Goal: Information Seeking & Learning: Learn about a topic

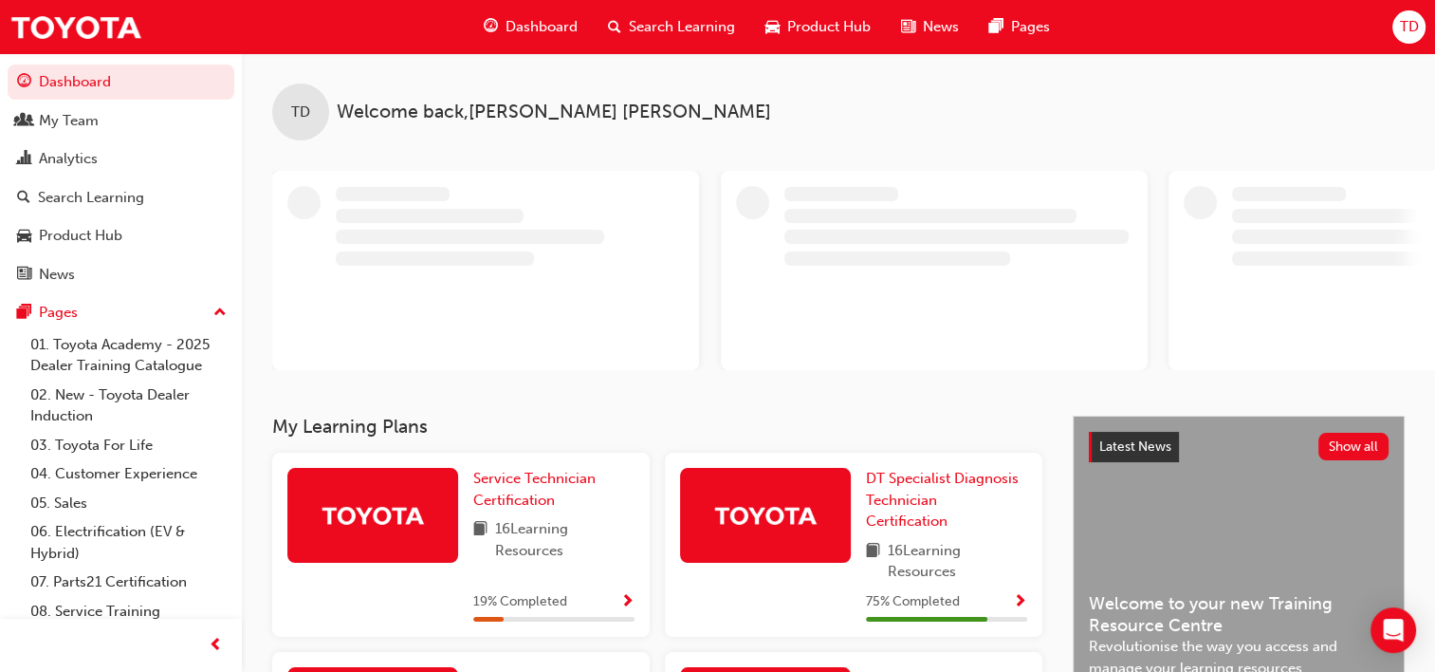
click at [626, 26] on div "Search Learning" at bounding box center [671, 27] width 157 height 39
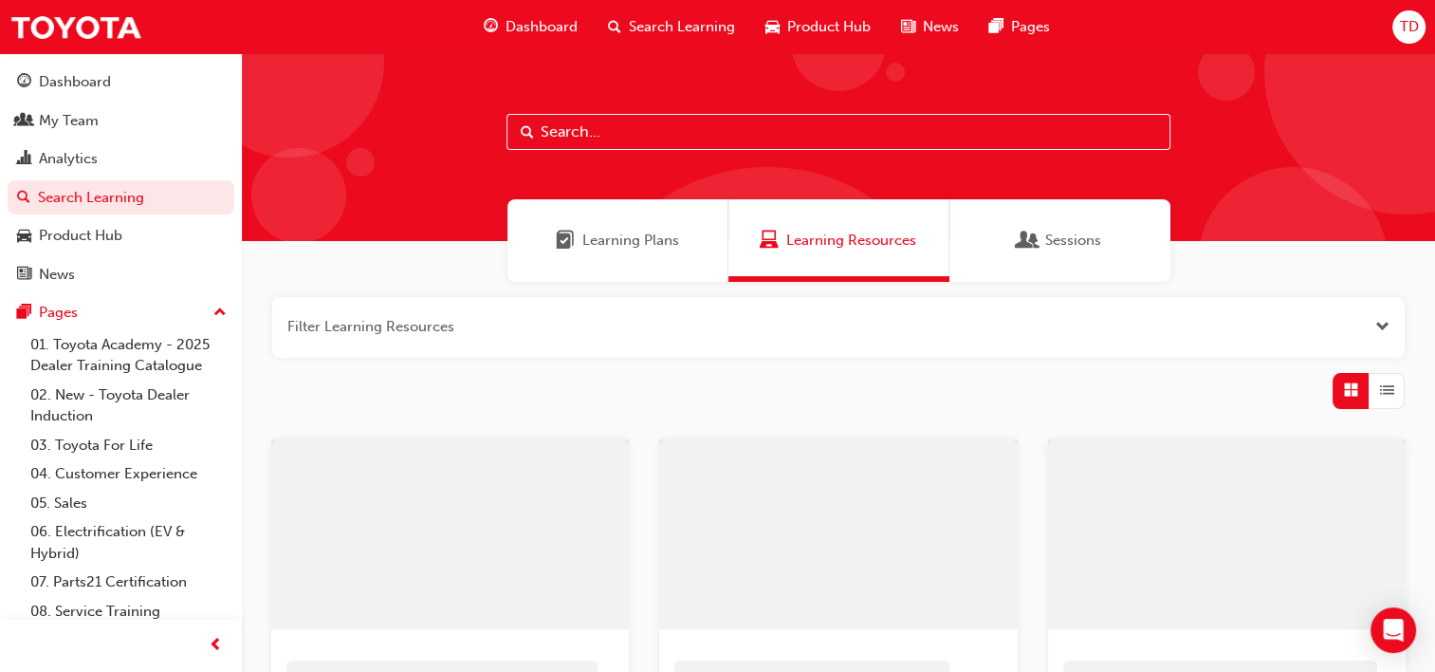
click at [575, 133] on input "text" at bounding box center [839, 132] width 664 height 36
type input "fir"
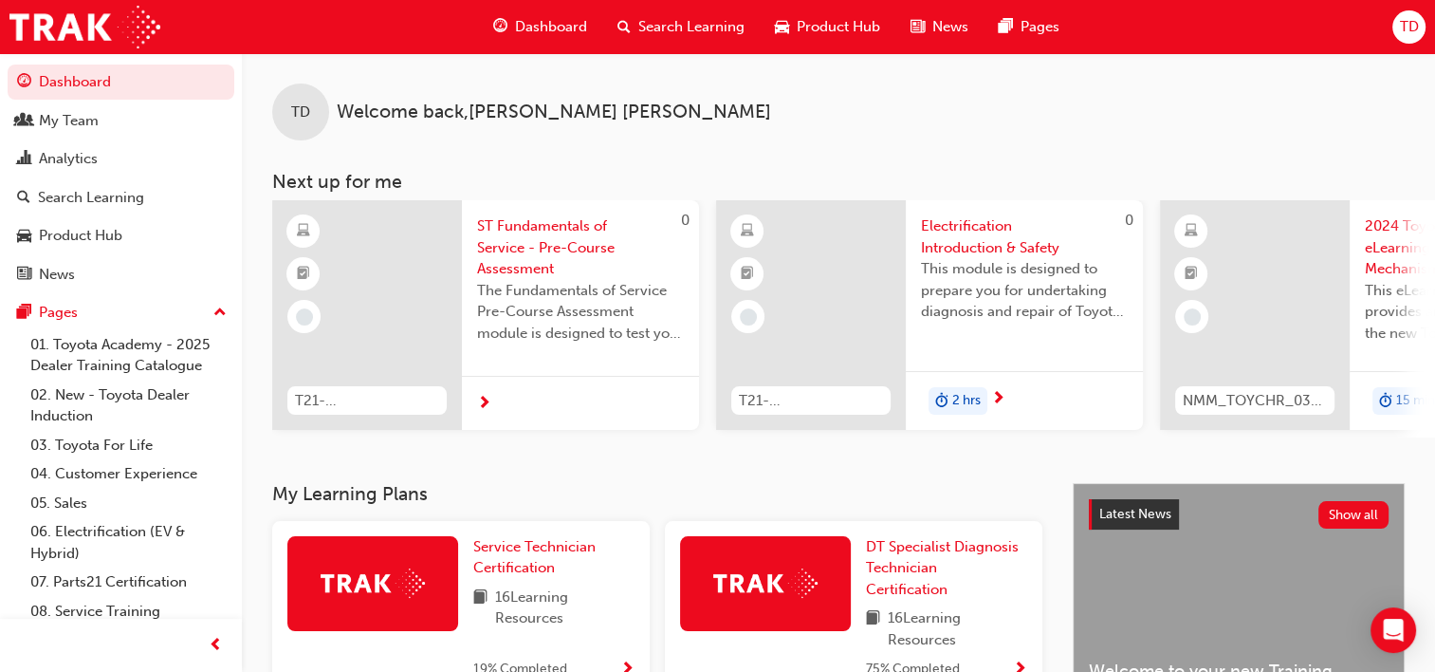
click at [641, 23] on span "Search Learning" at bounding box center [691, 27] width 106 height 22
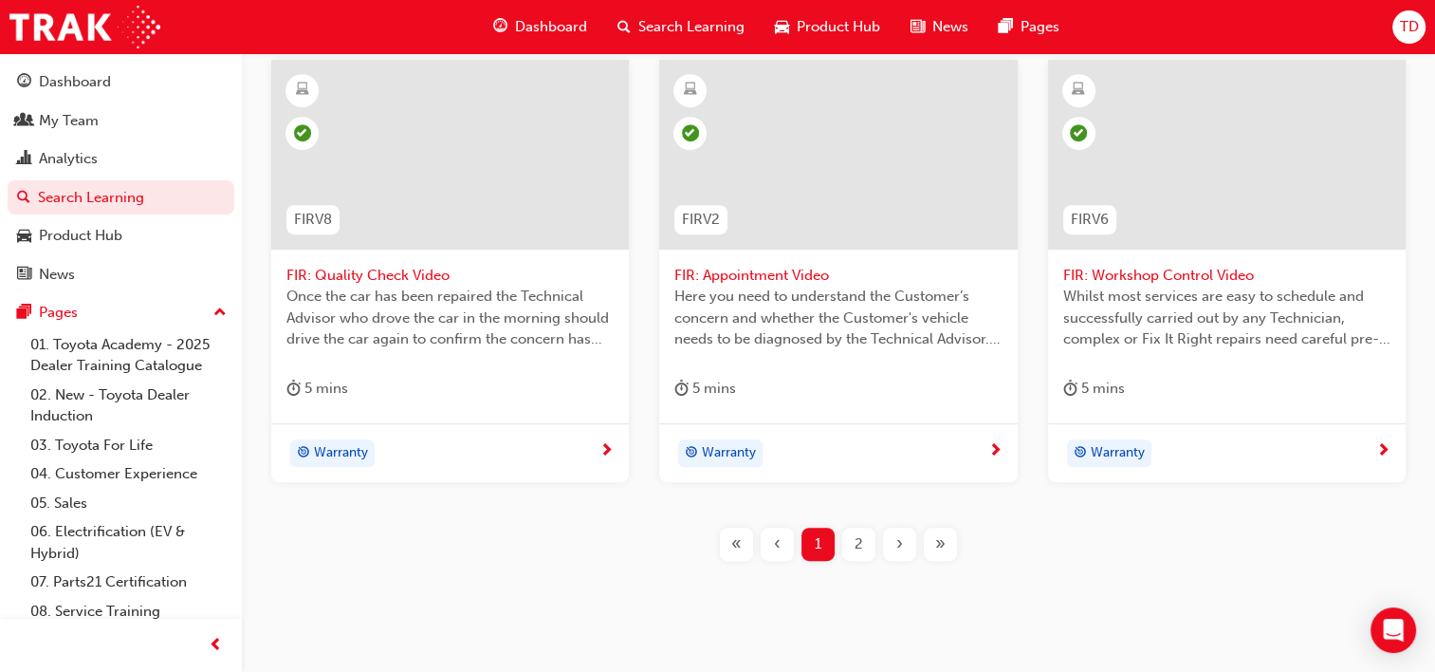
scroll to position [896, 0]
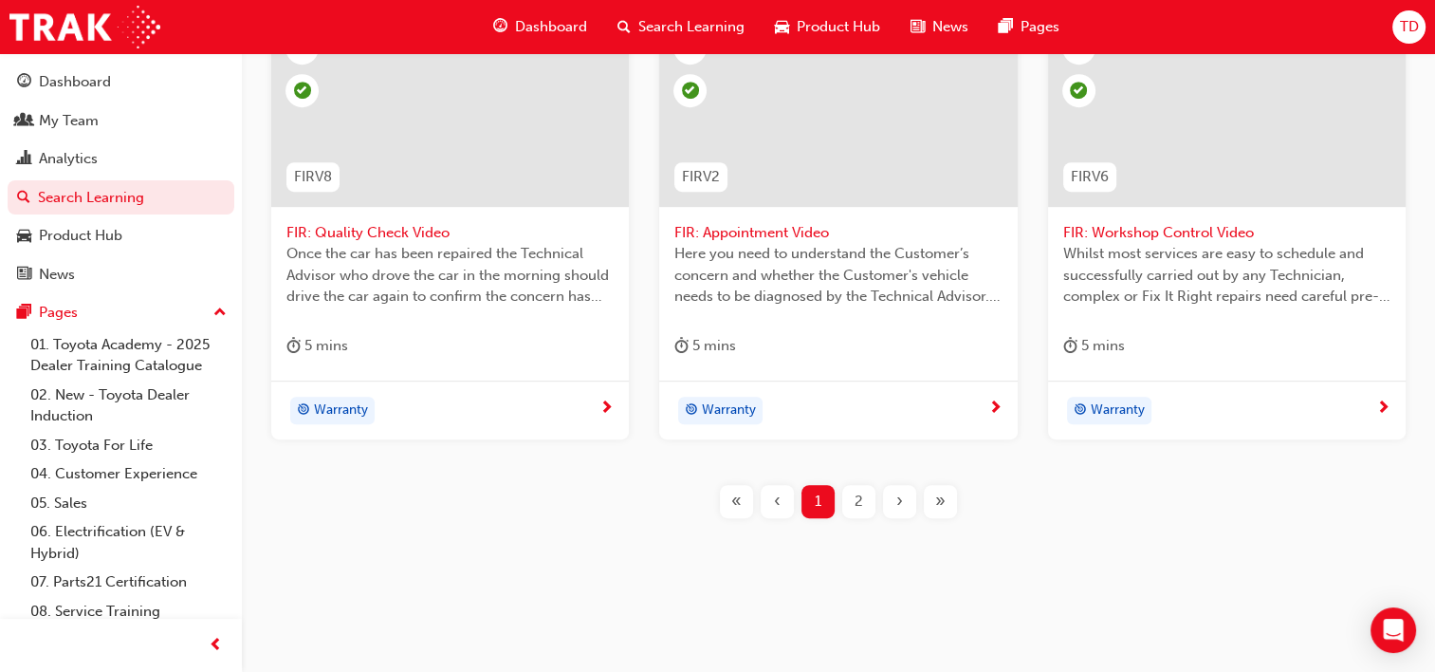
click at [869, 503] on div "2" at bounding box center [858, 501] width 33 height 33
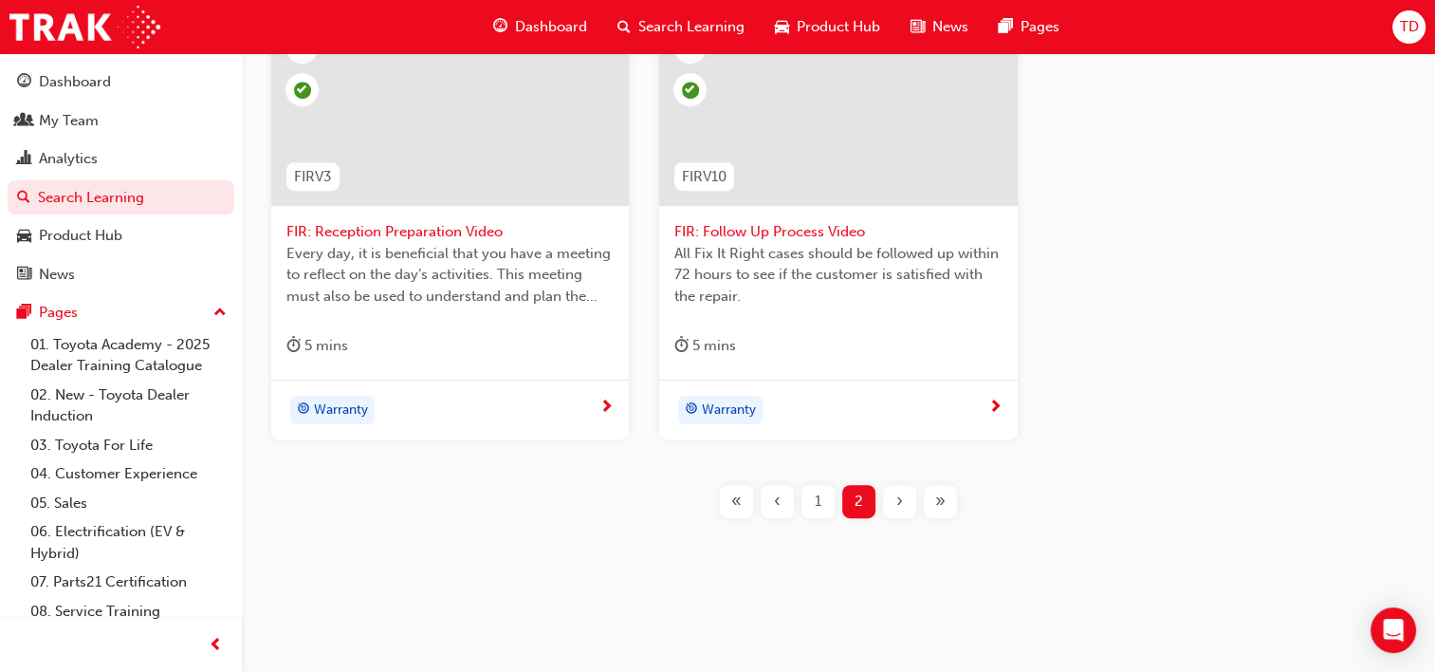
click at [827, 509] on div "1" at bounding box center [818, 501] width 33 height 33
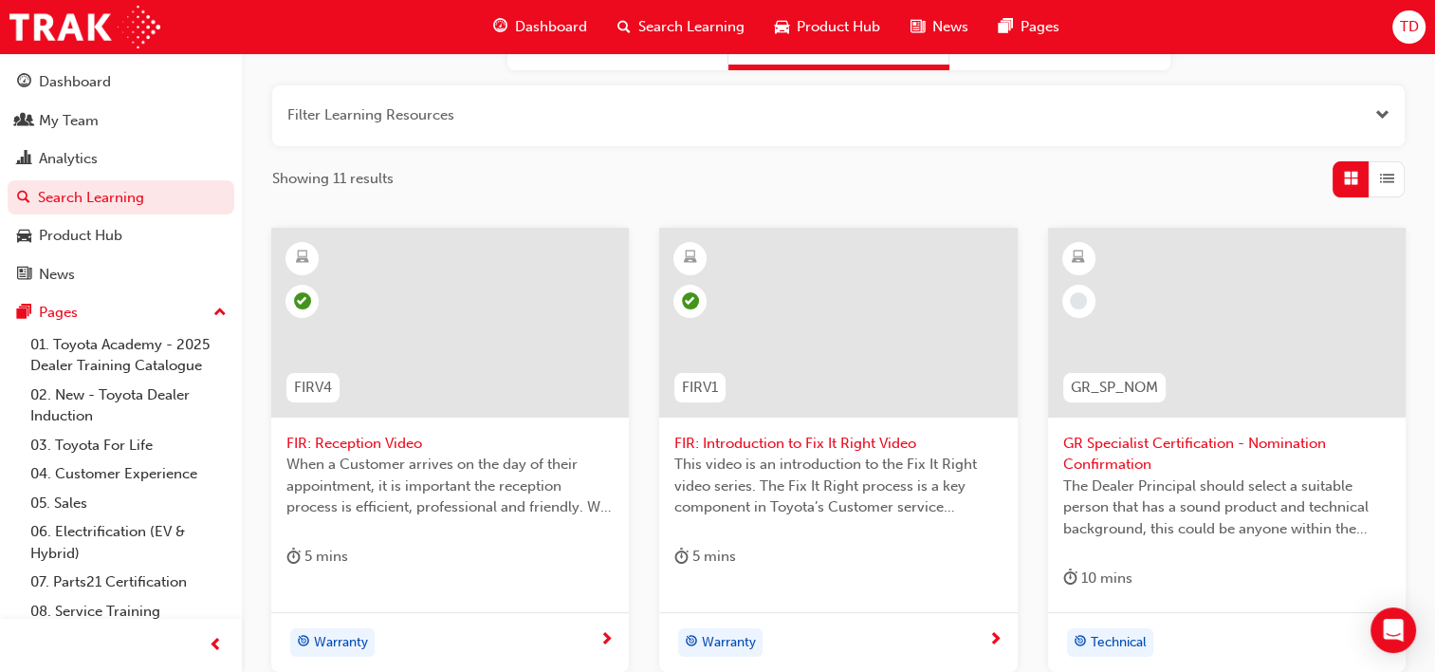
scroll to position [306, 0]
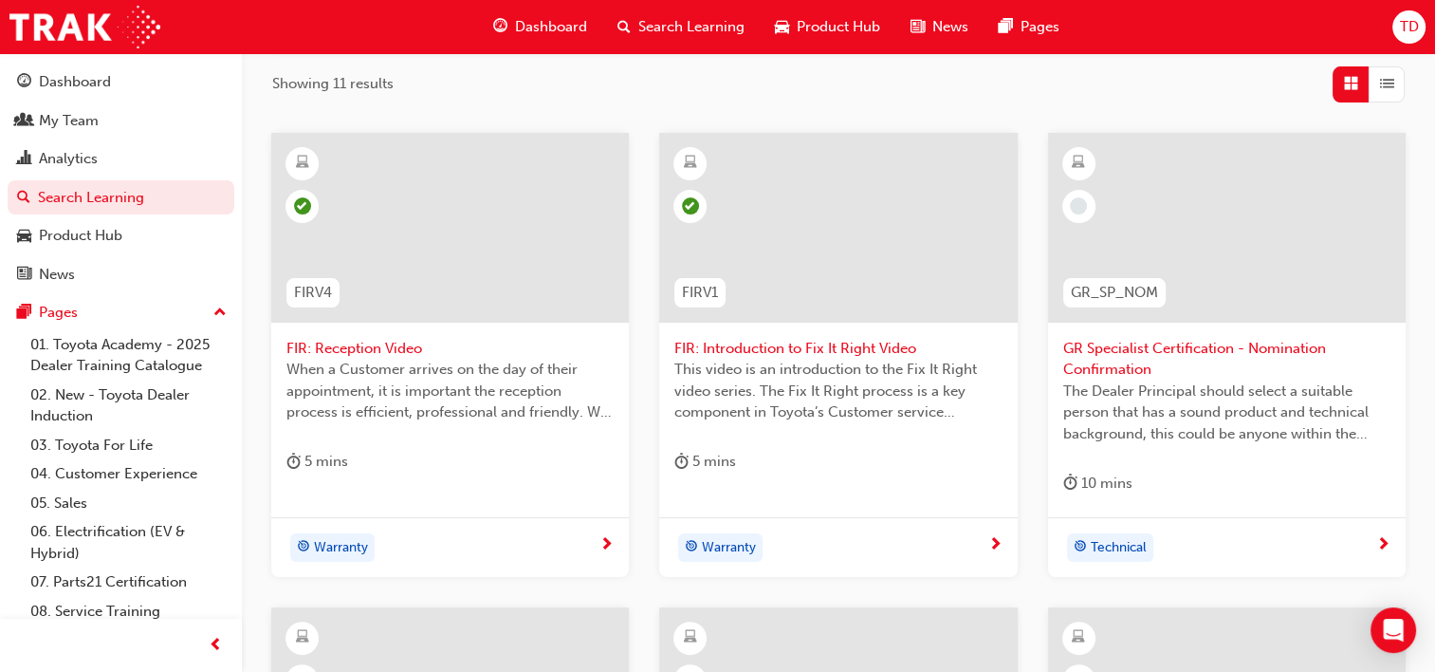
click at [243, 460] on div "Filter Learning Resources Showing 11 results FIRV4 FIR: Reception Video When a …" at bounding box center [838, 564] width 1193 height 1179
click at [480, 395] on span "When a Customer arrives on the day of their appointment, it is important the re…" at bounding box center [449, 391] width 327 height 65
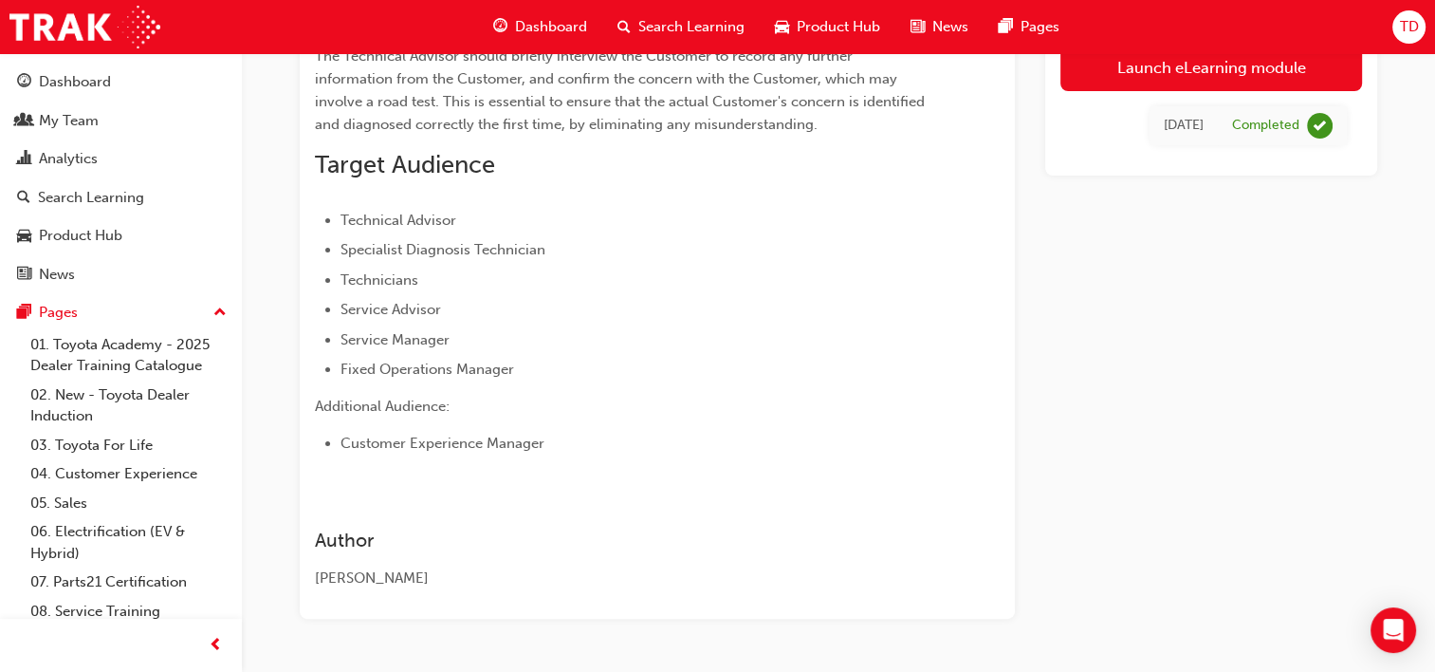
scroll to position [434, 0]
